Goal: Information Seeking & Learning: Learn about a topic

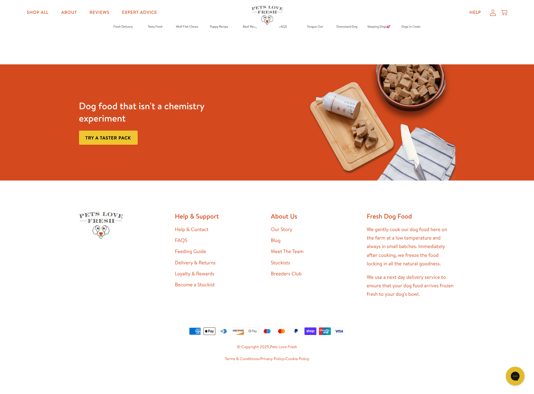
scroll to position [5762, 0]
click at [175, 233] on link "Help & Contact" at bounding box center [192, 229] width 34 height 7
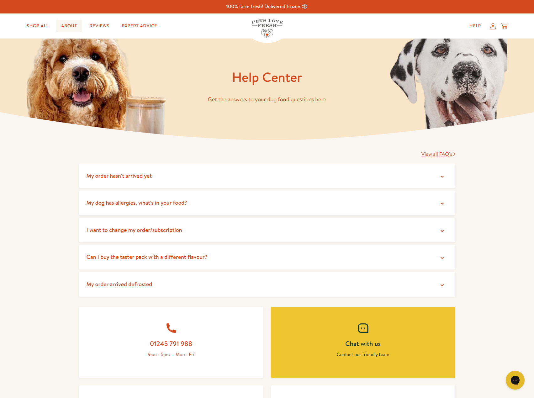
click at [69, 31] on link "About" at bounding box center [69, 26] width 26 height 13
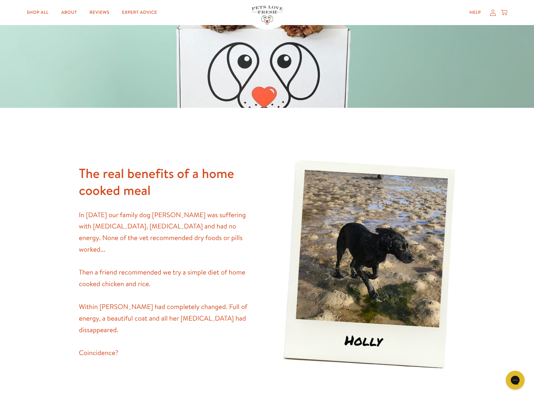
scroll to position [241, 0]
